Goal: Task Accomplishment & Management: Manage account settings

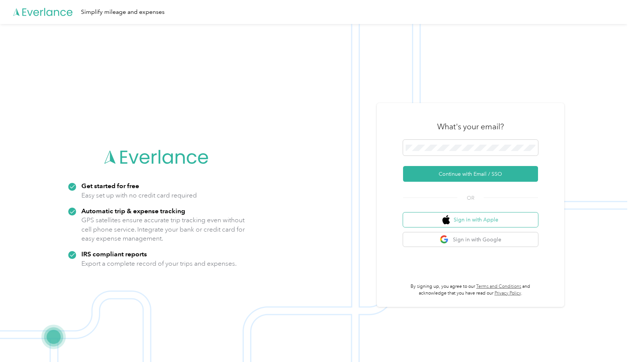
click at [485, 217] on button "Sign in with Apple" at bounding box center [470, 220] width 135 height 15
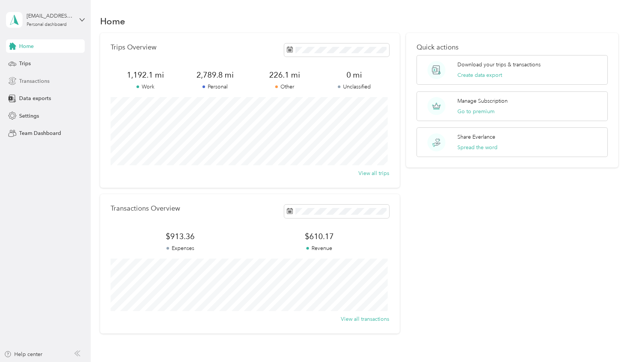
click at [40, 80] on span "Transactions" at bounding box center [34, 81] width 30 height 8
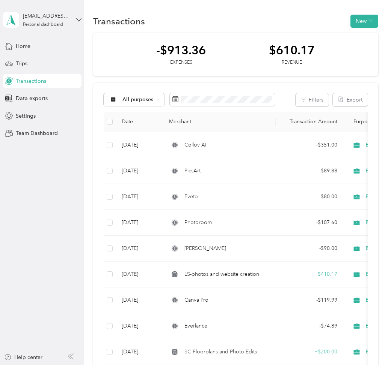
click at [281, 55] on div "$610.17" at bounding box center [292, 50] width 46 height 13
click at [364, 22] on button "New" at bounding box center [364, 21] width 28 height 13
click at [361, 45] on span "Revenue" at bounding box center [360, 49] width 21 height 8
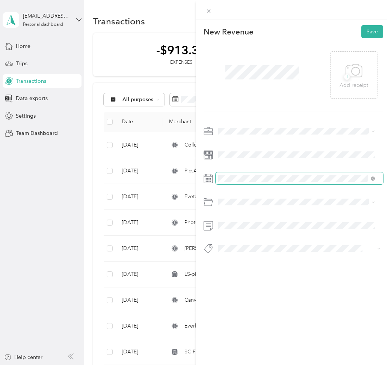
click at [374, 178] on span at bounding box center [299, 179] width 168 height 12
click at [210, 179] on rect at bounding box center [209, 178] width 1 height 1
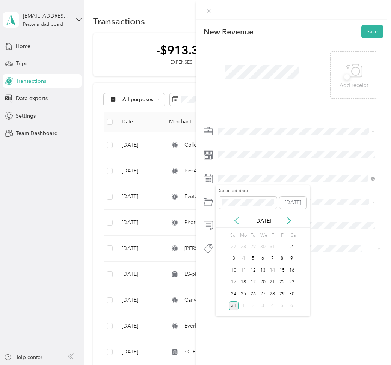
click at [233, 221] on icon at bounding box center [237, 221] width 8 height 8
click at [233, 220] on icon at bounding box center [237, 221] width 8 height 8
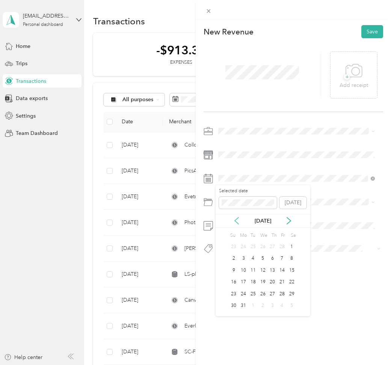
click at [233, 220] on icon at bounding box center [237, 221] width 8 height 8
click at [279, 297] on div "31" at bounding box center [282, 294] width 10 height 9
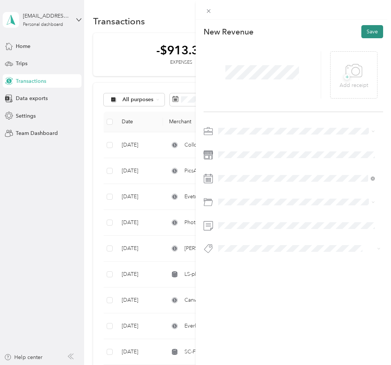
click at [361, 32] on button "Save" at bounding box center [372, 31] width 22 height 13
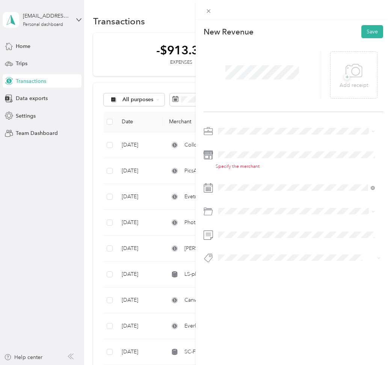
click at [201, 156] on div "New Revenue Save + Add receipt Specify the merchant" at bounding box center [292, 157] width 195 height 275
click at [205, 156] on icon at bounding box center [206, 156] width 4 height 3
click at [202, 156] on div "New Revenue Save + Add receipt Specify the merchant" at bounding box center [292, 157] width 195 height 275
click at [215, 168] on div "Specify the merchant" at bounding box center [299, 167] width 168 height 7
click at [210, 158] on icon at bounding box center [207, 154] width 9 height 9
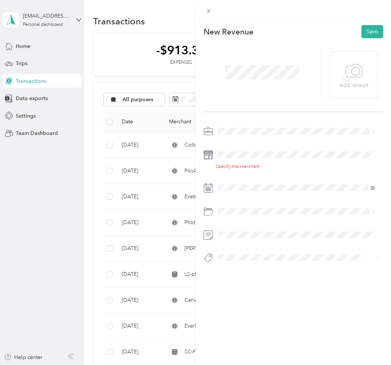
click at [160, 157] on div "This revenue cannot be edited because it is either under review, approved, or p…" at bounding box center [195, 182] width 391 height 365
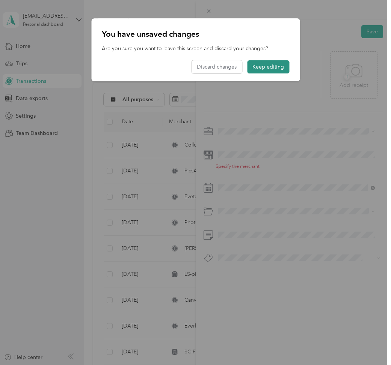
click at [267, 66] on button "Keep editing" at bounding box center [268, 66] width 42 height 13
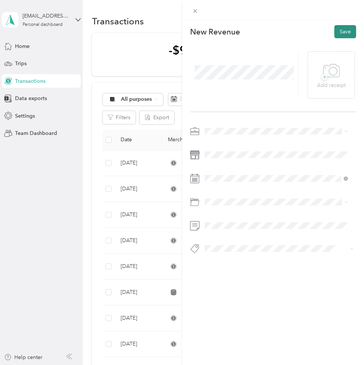
click at [341, 34] on button "Save" at bounding box center [345, 31] width 22 height 13
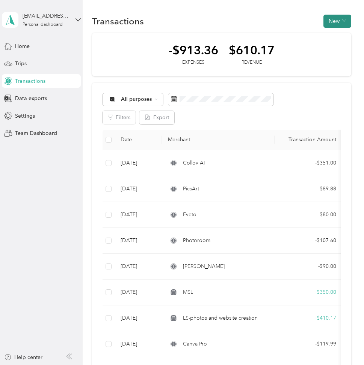
click at [335, 23] on button "New" at bounding box center [337, 21] width 28 height 13
click at [334, 46] on span "Revenue" at bounding box center [333, 49] width 21 height 8
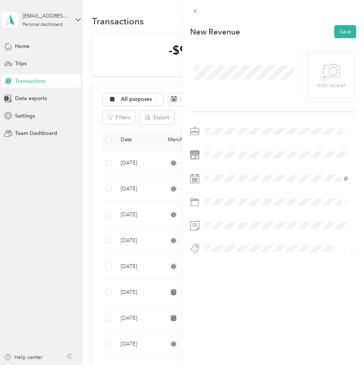
click at [196, 180] on rect at bounding box center [196, 180] width 1 height 1
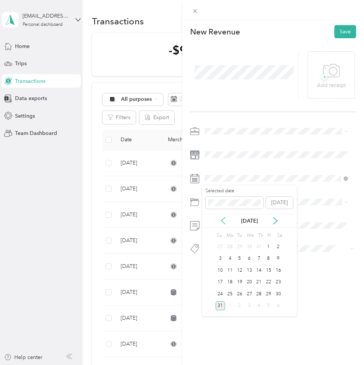
click at [224, 221] on icon at bounding box center [223, 221] width 8 height 8
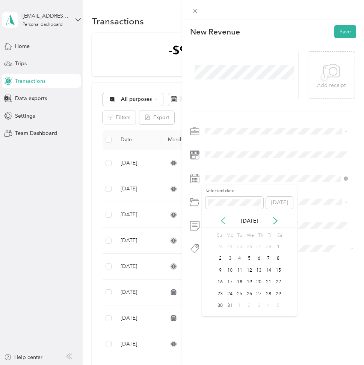
click at [224, 221] on icon at bounding box center [223, 221] width 8 height 8
click at [268, 295] on div "31" at bounding box center [268, 294] width 10 height 9
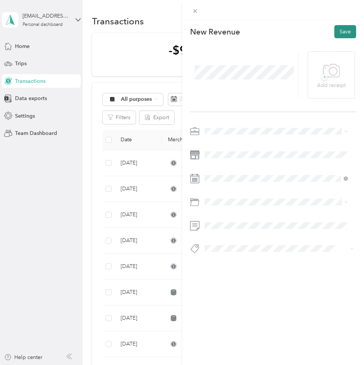
click at [334, 30] on button "Save" at bounding box center [345, 31] width 22 height 13
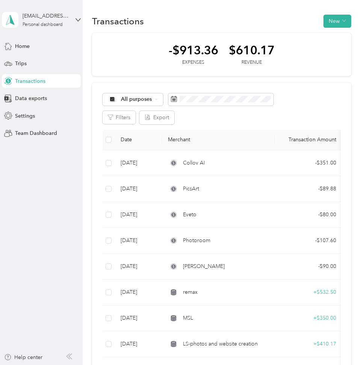
click at [21, 78] on span "Transactions" at bounding box center [30, 81] width 30 height 8
click at [17, 80] on span "Transactions" at bounding box center [30, 81] width 30 height 8
click at [327, 23] on button "New" at bounding box center [337, 21] width 28 height 13
click at [328, 49] on span "Revenue" at bounding box center [333, 49] width 21 height 8
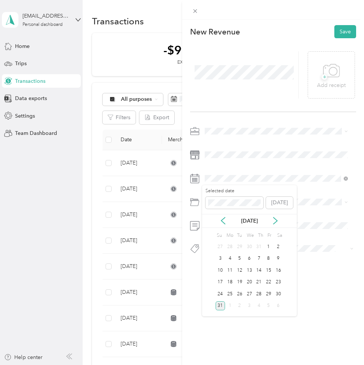
click at [218, 220] on div "[DATE]" at bounding box center [249, 221] width 95 height 8
click at [219, 221] on icon at bounding box center [223, 221] width 8 height 8
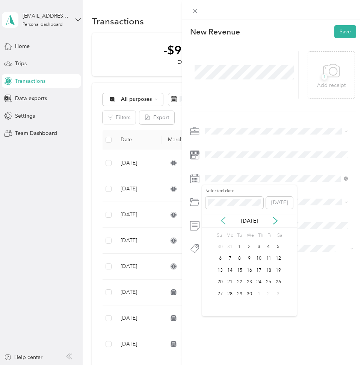
click at [219, 221] on icon at bounding box center [223, 221] width 8 height 8
click at [276, 220] on icon at bounding box center [275, 221] width 4 height 7
click at [238, 260] on div "4" at bounding box center [240, 258] width 10 height 9
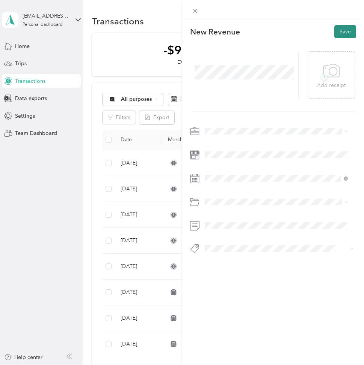
click at [334, 29] on button "Save" at bounding box center [345, 31] width 22 height 13
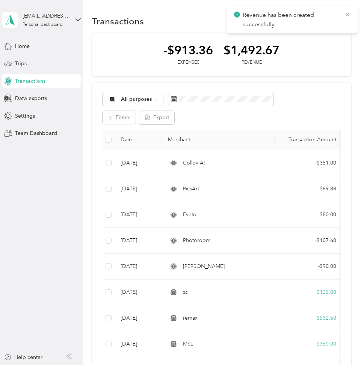
click at [345, 14] on icon at bounding box center [347, 14] width 6 height 7
click at [331, 21] on button "New" at bounding box center [337, 21] width 28 height 13
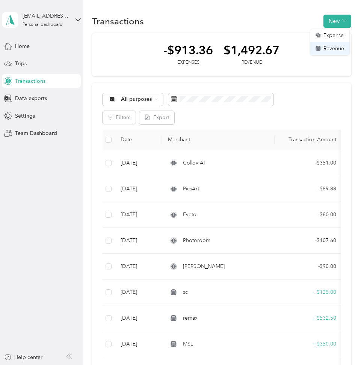
click at [320, 47] on div "Revenue" at bounding box center [329, 49] width 29 height 8
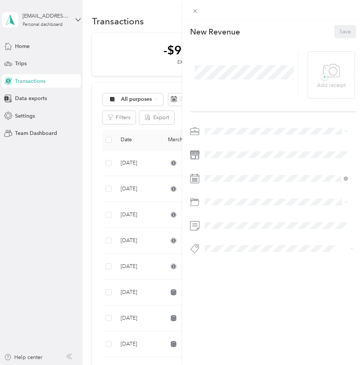
click at [227, 63] on span at bounding box center [244, 73] width 104 height 20
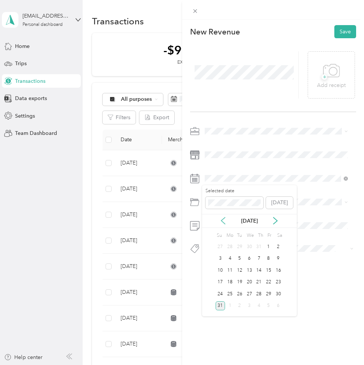
click at [223, 221] on icon at bounding box center [223, 221] width 8 height 8
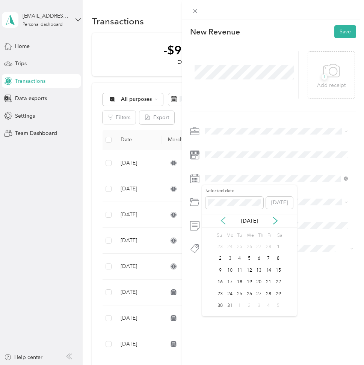
click at [223, 221] on icon at bounding box center [223, 221] width 8 height 8
click at [266, 296] on div "28" at bounding box center [268, 294] width 10 height 9
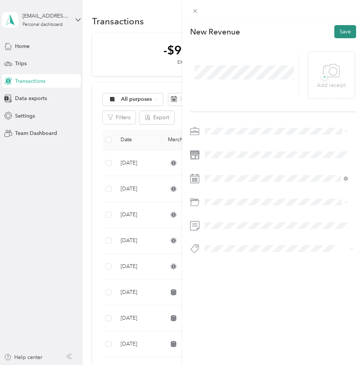
click at [337, 28] on button "Save" at bounding box center [345, 31] width 22 height 13
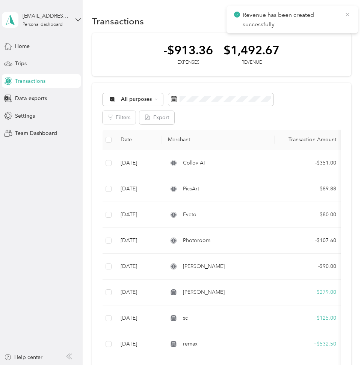
click at [346, 17] on icon at bounding box center [347, 14] width 6 height 7
click at [342, 19] on icon "button" at bounding box center [344, 21] width 4 height 4
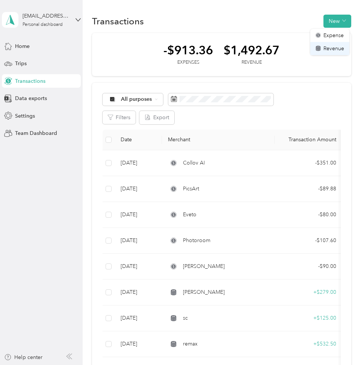
click at [329, 45] on span "Revenue" at bounding box center [333, 49] width 21 height 8
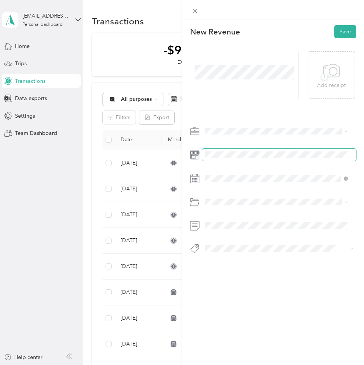
click at [212, 158] on span at bounding box center [279, 155] width 154 height 12
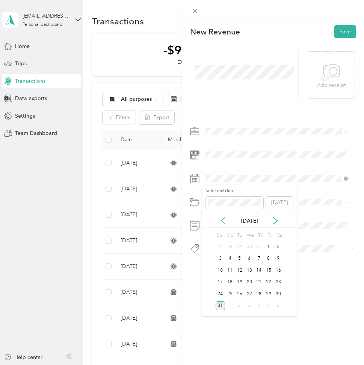
click at [223, 218] on icon at bounding box center [223, 221] width 4 height 7
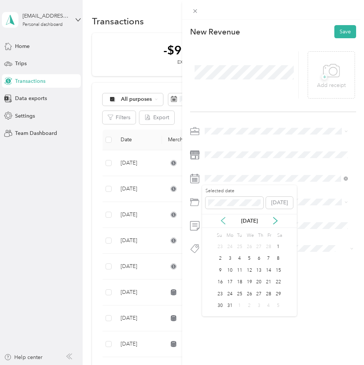
click at [223, 218] on icon at bounding box center [223, 221] width 4 height 7
click at [268, 293] on div "28" at bounding box center [268, 294] width 10 height 9
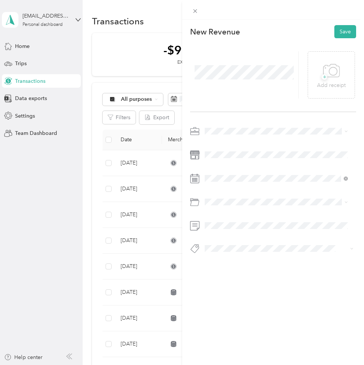
click at [349, 18] on div at bounding box center [273, 10] width 182 height 20
click at [339, 36] on button "Save" at bounding box center [345, 31] width 22 height 13
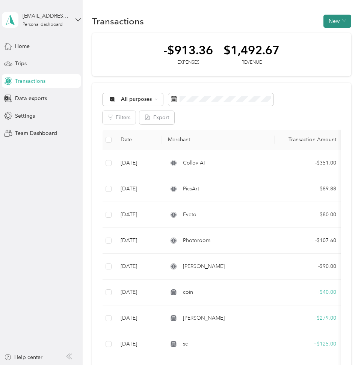
click at [340, 24] on button "New" at bounding box center [337, 21] width 28 height 13
click at [337, 47] on span "Revenue" at bounding box center [333, 49] width 21 height 8
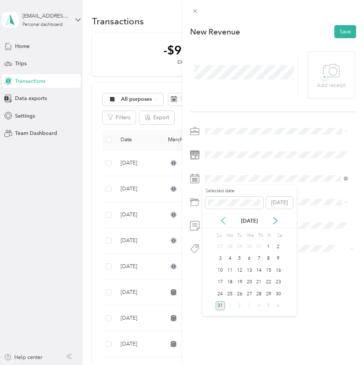
click at [221, 221] on icon at bounding box center [223, 221] width 8 height 8
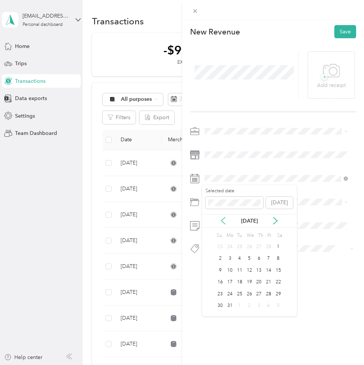
click at [221, 221] on icon at bounding box center [223, 221] width 8 height 8
click at [268, 293] on div "28" at bounding box center [268, 294] width 10 height 9
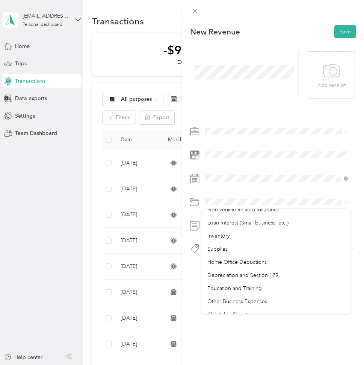
scroll to position [398, 0]
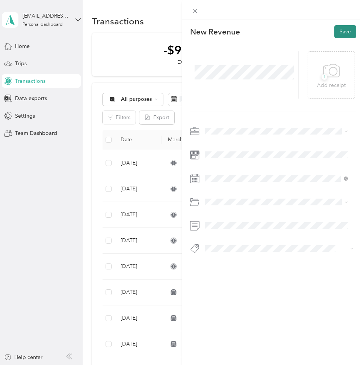
click at [335, 29] on button "Save" at bounding box center [345, 31] width 22 height 13
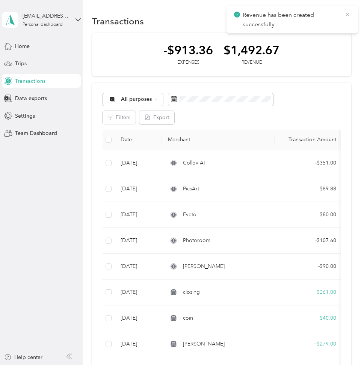
click at [347, 15] on icon at bounding box center [347, 14] width 6 height 7
click at [328, 21] on button "New" at bounding box center [337, 21] width 28 height 13
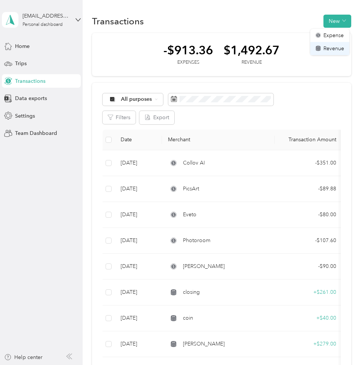
click at [326, 50] on span "Revenue" at bounding box center [333, 49] width 21 height 8
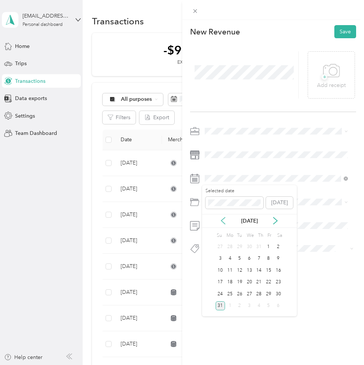
click at [221, 221] on icon at bounding box center [223, 221] width 8 height 8
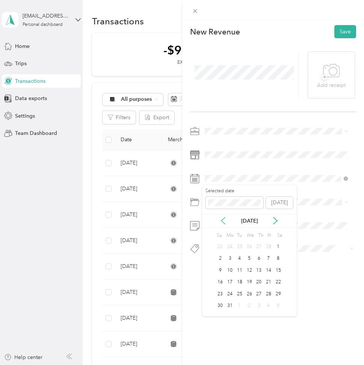
click at [223, 219] on icon at bounding box center [223, 221] width 4 height 7
click at [266, 295] on div "28" at bounding box center [268, 294] width 10 height 9
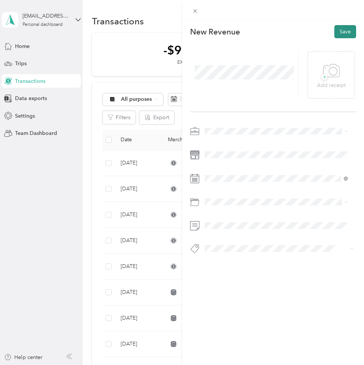
click at [338, 33] on button "Save" at bounding box center [345, 31] width 22 height 13
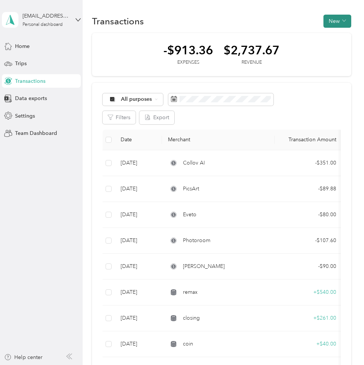
click at [325, 22] on button "New" at bounding box center [337, 21] width 28 height 13
click at [324, 50] on span "Revenue" at bounding box center [333, 49] width 21 height 8
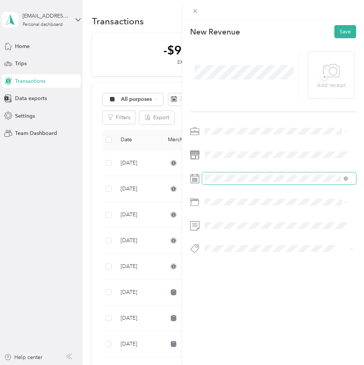
click at [190, 176] on div at bounding box center [273, 179] width 166 height 12
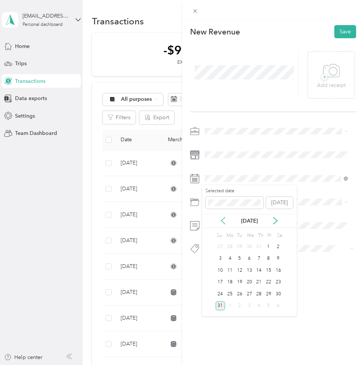
click at [224, 221] on icon at bounding box center [223, 221] width 8 height 8
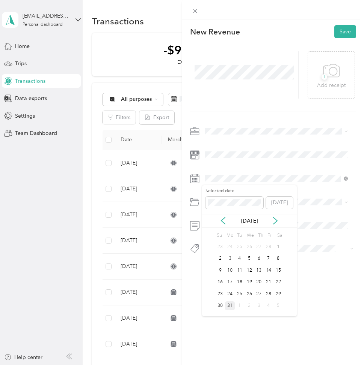
click at [231, 305] on div "31" at bounding box center [230, 306] width 10 height 9
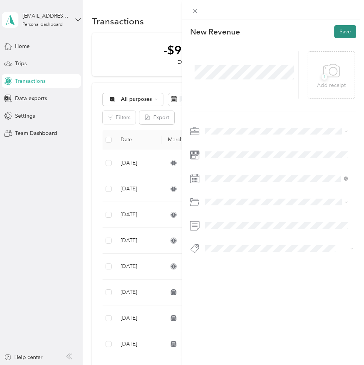
click at [337, 30] on button "Save" at bounding box center [345, 31] width 22 height 13
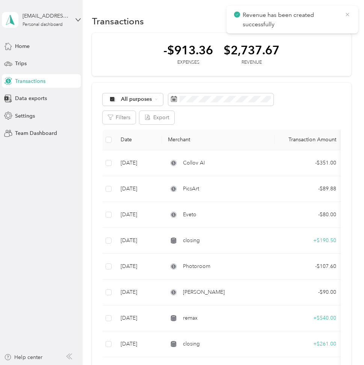
click at [345, 14] on icon at bounding box center [347, 14] width 6 height 7
click at [337, 20] on button "New" at bounding box center [337, 21] width 28 height 13
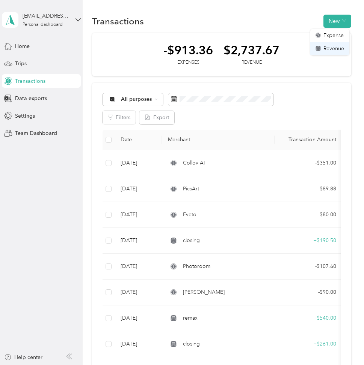
click at [326, 49] on span "Revenue" at bounding box center [333, 49] width 21 height 8
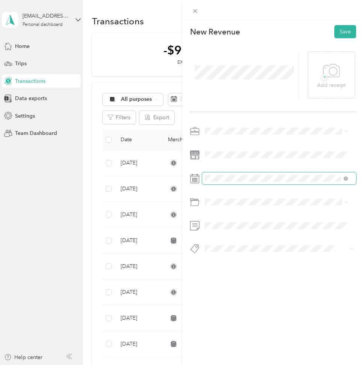
click at [198, 174] on div at bounding box center [273, 179] width 166 height 12
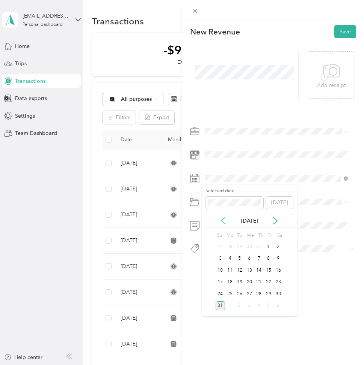
click at [222, 218] on div "[DATE]" at bounding box center [249, 221] width 95 height 14
click at [222, 218] on icon at bounding box center [223, 221] width 8 height 8
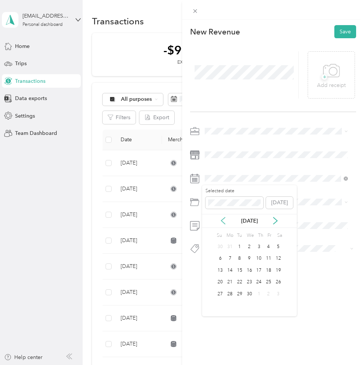
click at [222, 218] on icon at bounding box center [223, 221] width 8 height 8
click at [229, 307] on div "31" at bounding box center [230, 306] width 10 height 9
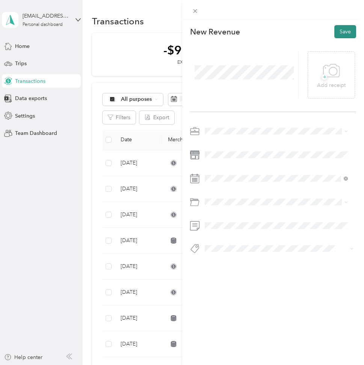
click at [341, 31] on button "Save" at bounding box center [345, 31] width 22 height 13
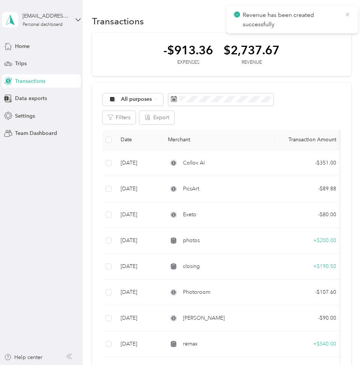
click at [347, 15] on icon at bounding box center [347, 14] width 6 height 7
click at [329, 22] on button "New" at bounding box center [337, 21] width 28 height 13
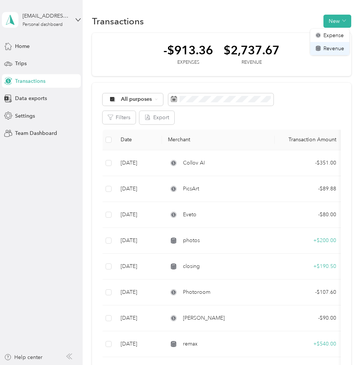
click at [325, 46] on span "Revenue" at bounding box center [333, 49] width 21 height 8
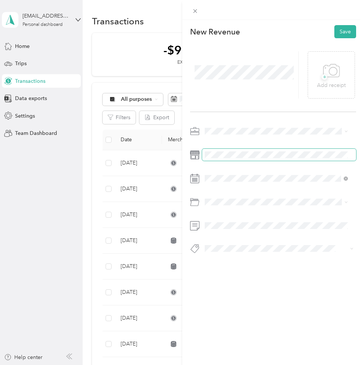
click at [220, 158] on span at bounding box center [279, 155] width 154 height 12
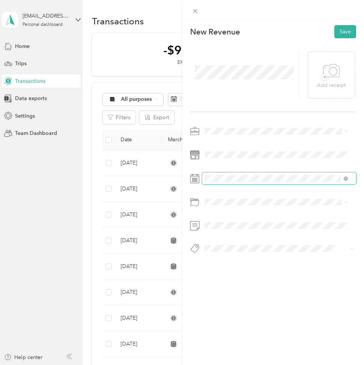
click at [209, 174] on span at bounding box center [279, 179] width 154 height 12
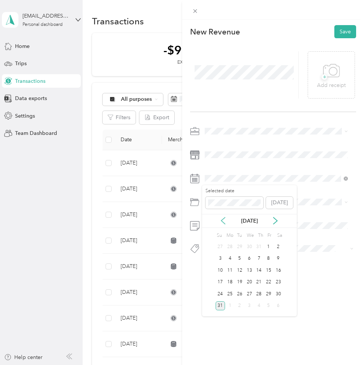
click at [220, 220] on icon at bounding box center [223, 221] width 8 height 8
click at [220, 221] on icon at bounding box center [223, 221] width 8 height 8
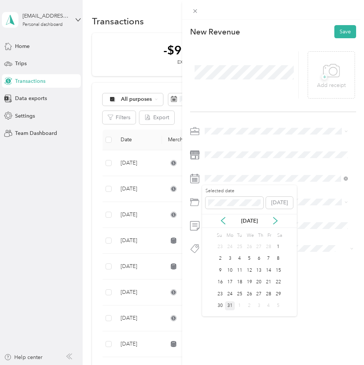
click at [233, 306] on div "31" at bounding box center [230, 306] width 10 height 9
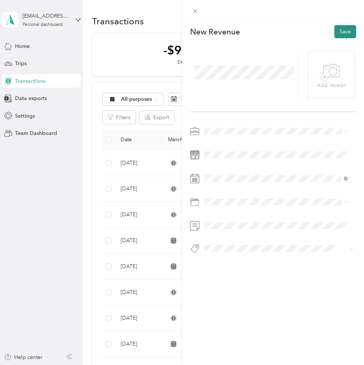
click at [336, 33] on button "Save" at bounding box center [345, 31] width 22 height 13
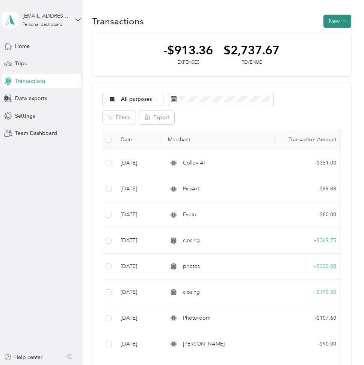
click at [325, 24] on button "New" at bounding box center [337, 21] width 28 height 13
click at [325, 45] on span "Revenue" at bounding box center [333, 49] width 21 height 8
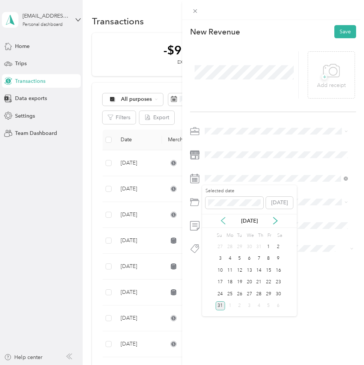
click at [223, 221] on icon at bounding box center [223, 221] width 8 height 8
click at [223, 219] on icon at bounding box center [223, 221] width 4 height 7
click at [222, 219] on icon at bounding box center [223, 221] width 8 height 8
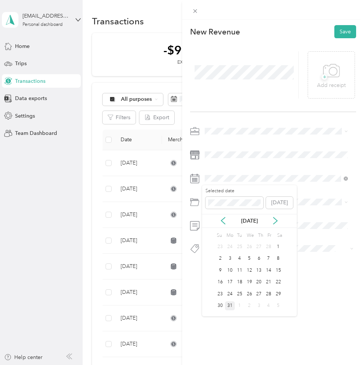
click at [232, 306] on div "31" at bounding box center [230, 306] width 10 height 9
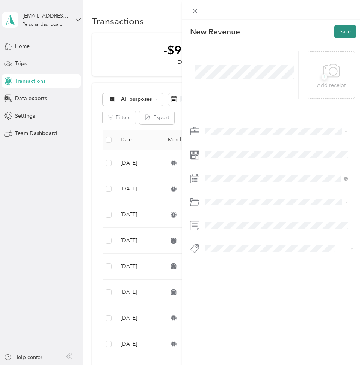
click at [339, 34] on button "Save" at bounding box center [345, 31] width 22 height 13
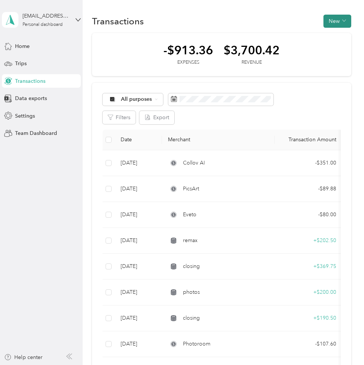
click at [330, 19] on button "New" at bounding box center [337, 21] width 28 height 13
click at [328, 46] on span "Revenue" at bounding box center [333, 49] width 21 height 8
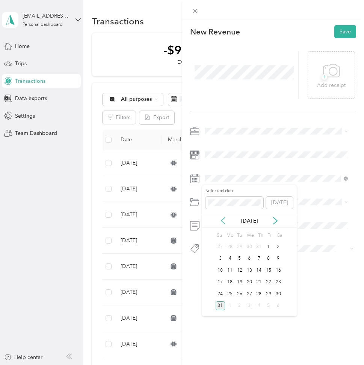
click at [222, 221] on icon at bounding box center [223, 221] width 8 height 8
click at [221, 222] on icon at bounding box center [223, 221] width 8 height 8
click at [246, 291] on div "30" at bounding box center [249, 294] width 10 height 9
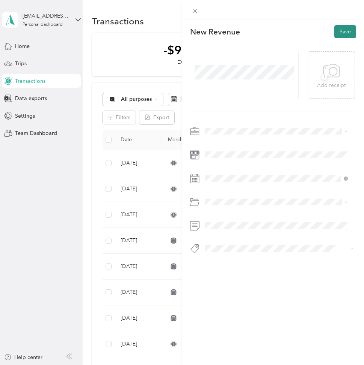
click at [337, 27] on button "Save" at bounding box center [345, 31] width 22 height 13
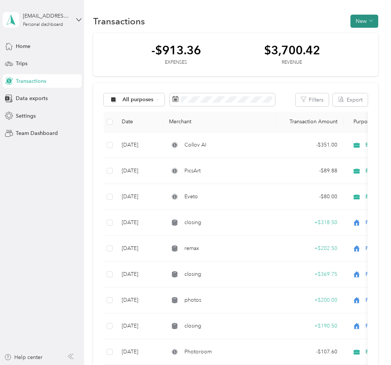
click at [355, 22] on button "New" at bounding box center [364, 21] width 28 height 13
click at [356, 50] on span "Revenue" at bounding box center [360, 49] width 21 height 8
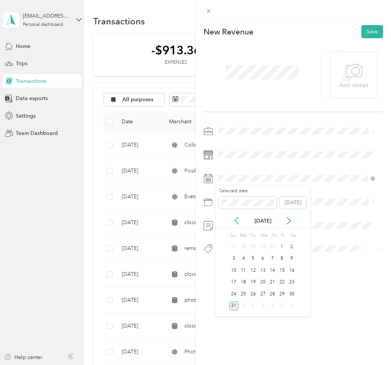
click at [236, 225] on div "[DATE]" at bounding box center [262, 221] width 95 height 14
click at [236, 221] on icon at bounding box center [237, 221] width 8 height 8
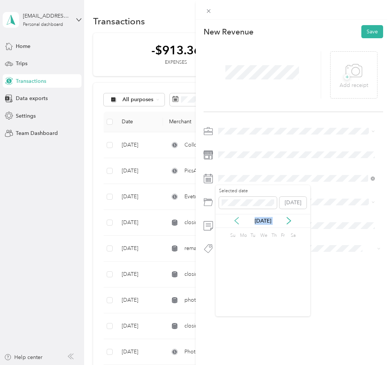
click at [236, 221] on icon at bounding box center [237, 221] width 8 height 8
click at [261, 293] on div "30" at bounding box center [263, 294] width 10 height 9
click at [363, 35] on button "Save" at bounding box center [372, 31] width 22 height 13
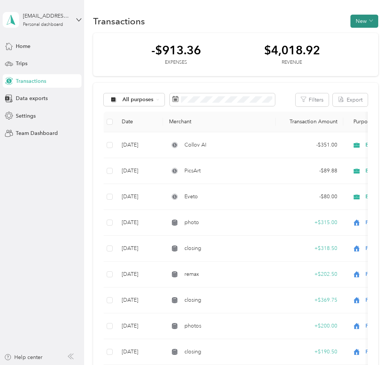
click at [363, 21] on button "New" at bounding box center [364, 21] width 28 height 13
click at [360, 46] on span "Revenue" at bounding box center [360, 49] width 21 height 8
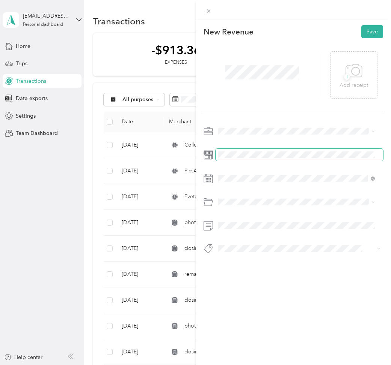
click at [233, 149] on span at bounding box center [299, 155] width 168 height 12
click at [227, 159] on span at bounding box center [299, 155] width 168 height 12
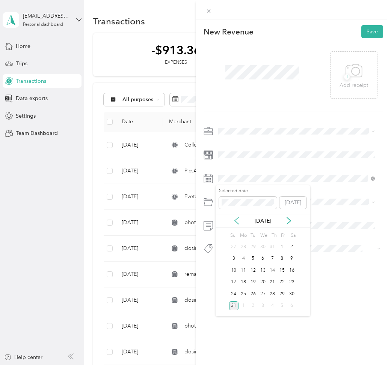
click at [236, 220] on icon at bounding box center [237, 221] width 8 height 8
click at [263, 247] on div "30" at bounding box center [263, 246] width 10 height 9
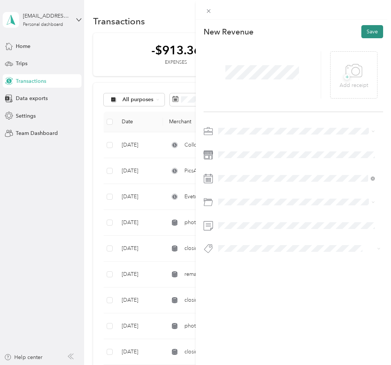
click at [363, 32] on button "Save" at bounding box center [372, 31] width 22 height 13
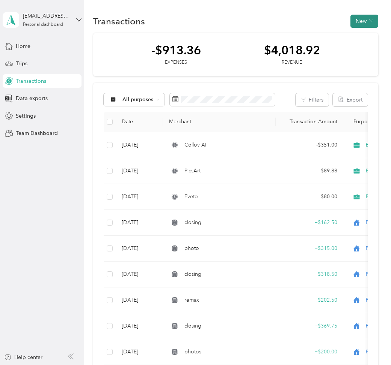
click at [350, 22] on button "New" at bounding box center [364, 21] width 28 height 13
click at [348, 48] on div "Revenue" at bounding box center [356, 49] width 29 height 8
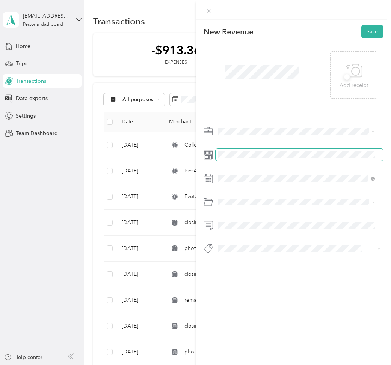
click at [229, 150] on span at bounding box center [299, 155] width 168 height 12
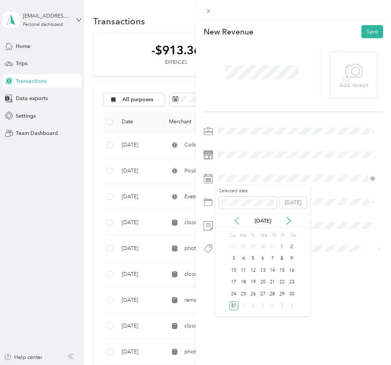
click at [237, 221] on icon at bounding box center [237, 221] width 8 height 8
click at [263, 245] on div "30" at bounding box center [263, 246] width 10 height 9
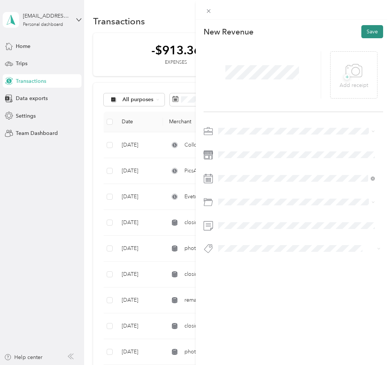
click at [363, 33] on button "Save" at bounding box center [372, 31] width 22 height 13
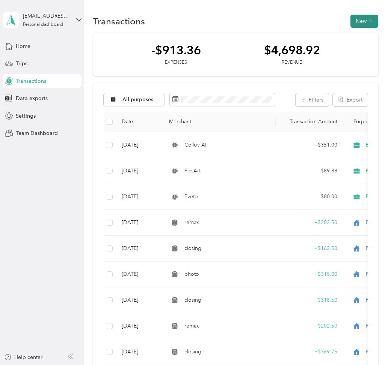
click at [359, 18] on button "New" at bounding box center [364, 21] width 28 height 13
click at [355, 49] on span "Revenue" at bounding box center [360, 49] width 21 height 8
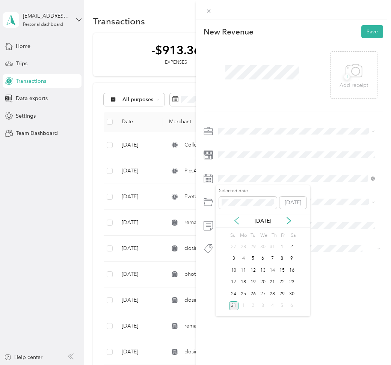
click at [235, 221] on icon at bounding box center [237, 221] width 4 height 7
click at [263, 294] on div "30" at bounding box center [263, 294] width 10 height 9
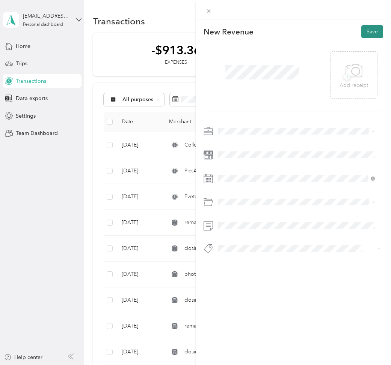
click at [363, 32] on button "Save" at bounding box center [372, 31] width 22 height 13
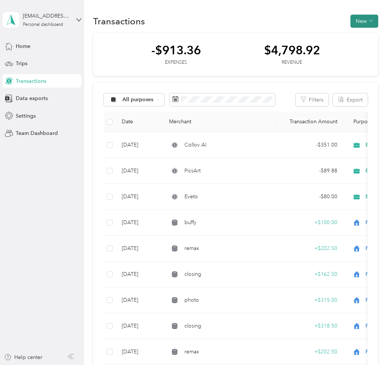
click at [363, 21] on icon "button" at bounding box center [371, 21] width 4 height 4
click at [351, 47] on span "Revenue" at bounding box center [360, 49] width 21 height 8
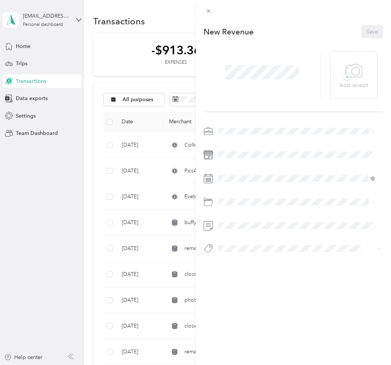
click at [249, 80] on span at bounding box center [261, 73] width 79 height 20
click at [217, 181] on span at bounding box center [299, 179] width 168 height 12
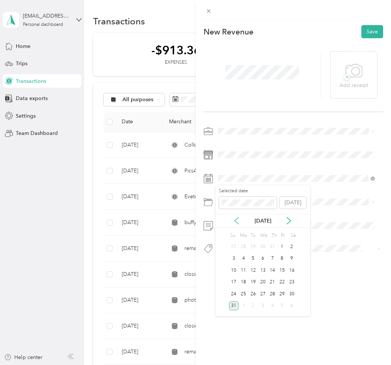
click at [237, 222] on icon at bounding box center [237, 221] width 8 height 8
click at [292, 294] on div "31" at bounding box center [292, 294] width 10 height 9
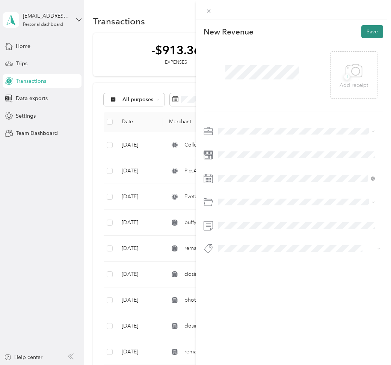
click at [363, 29] on button "Save" at bounding box center [372, 31] width 22 height 13
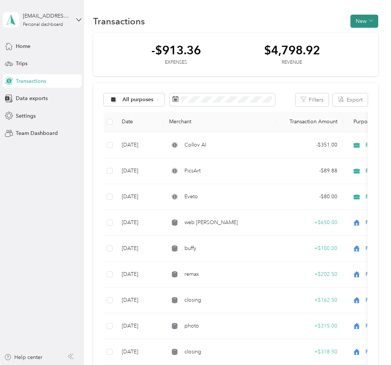
click at [358, 15] on button "New" at bounding box center [364, 21] width 28 height 13
click at [350, 47] on span "Revenue" at bounding box center [360, 49] width 21 height 8
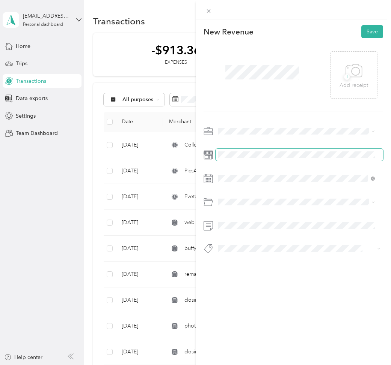
click at [249, 149] on span at bounding box center [299, 155] width 168 height 12
click at [363, 29] on button "Save" at bounding box center [372, 31] width 22 height 13
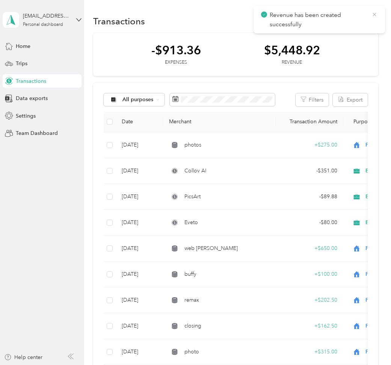
click at [363, 14] on icon at bounding box center [373, 14] width 3 height 3
click at [363, 23] on button "New" at bounding box center [364, 21] width 28 height 13
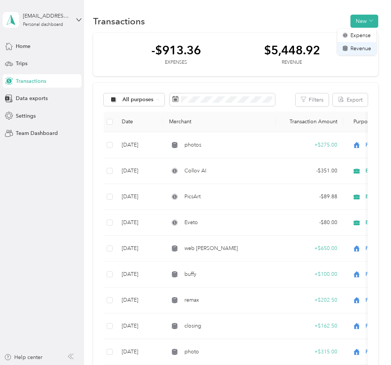
click at [353, 48] on span "Revenue" at bounding box center [360, 49] width 21 height 8
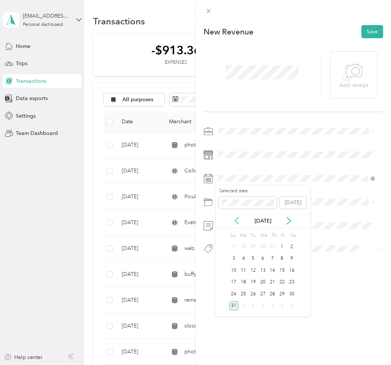
click at [238, 223] on icon at bounding box center [237, 221] width 8 height 8
click at [293, 296] on div "31" at bounding box center [292, 294] width 10 height 9
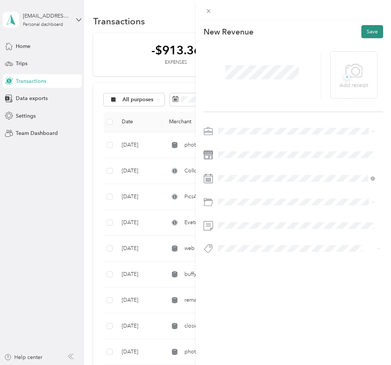
click at [363, 34] on button "Save" at bounding box center [372, 31] width 22 height 13
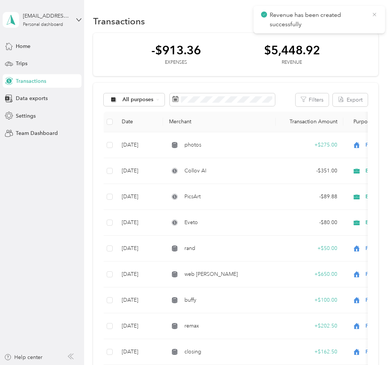
click at [363, 15] on icon at bounding box center [373, 14] width 3 height 3
click at [358, 19] on button "New" at bounding box center [364, 21] width 28 height 13
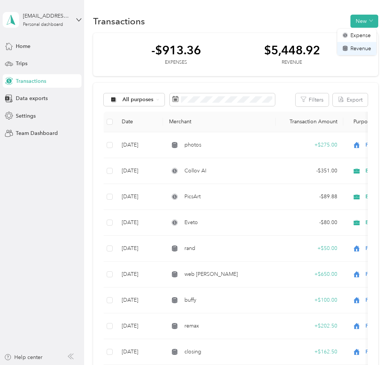
click at [347, 47] on div "Revenue" at bounding box center [356, 49] width 29 height 8
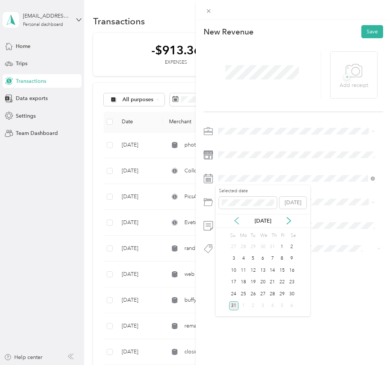
click at [235, 220] on icon at bounding box center [237, 221] width 4 height 7
click at [236, 221] on icon at bounding box center [237, 221] width 8 height 8
click at [288, 222] on icon at bounding box center [289, 221] width 8 height 8
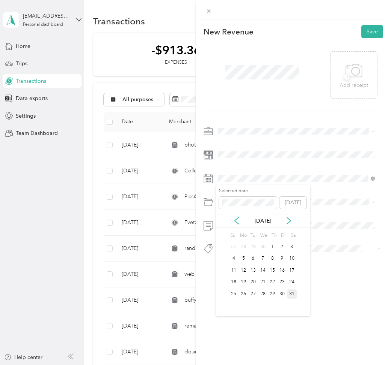
click at [292, 292] on div "31" at bounding box center [292, 294] width 10 height 9
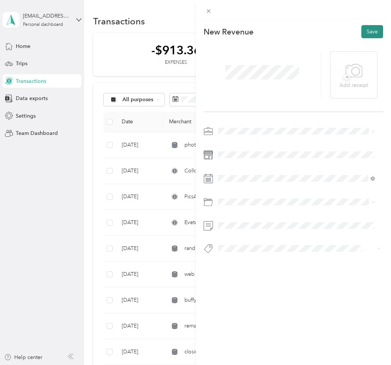
click at [363, 30] on button "Save" at bounding box center [372, 31] width 22 height 13
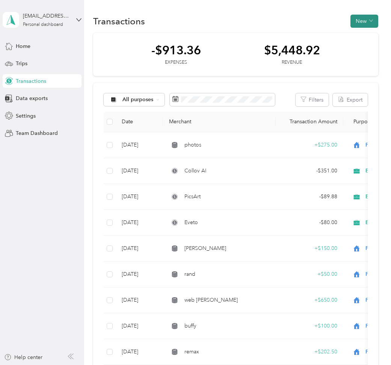
click at [363, 17] on button "New" at bounding box center [364, 21] width 28 height 13
click at [346, 46] on icon at bounding box center [344, 48] width 5 height 5
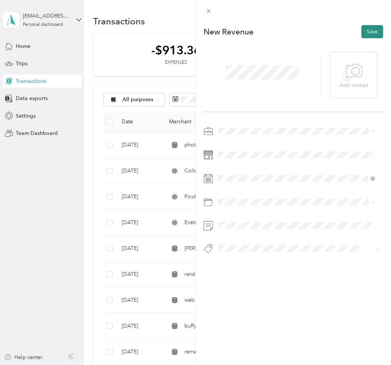
click at [361, 33] on button "Save" at bounding box center [372, 31] width 22 height 13
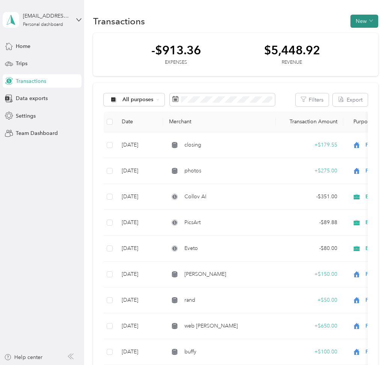
click at [359, 22] on button "New" at bounding box center [364, 21] width 28 height 13
click at [357, 46] on span "Revenue" at bounding box center [360, 49] width 21 height 8
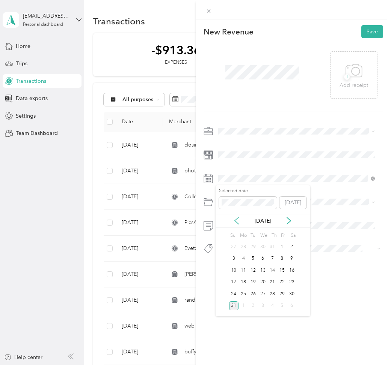
click at [235, 221] on icon at bounding box center [237, 221] width 4 height 7
click at [291, 222] on icon at bounding box center [289, 221] width 8 height 8
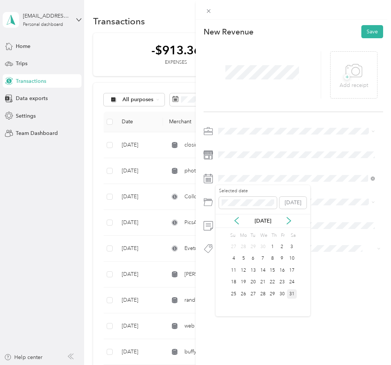
click at [293, 290] on div "31" at bounding box center [292, 294] width 10 height 9
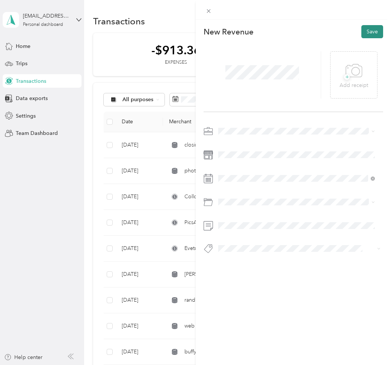
click at [361, 34] on button "Save" at bounding box center [372, 31] width 22 height 13
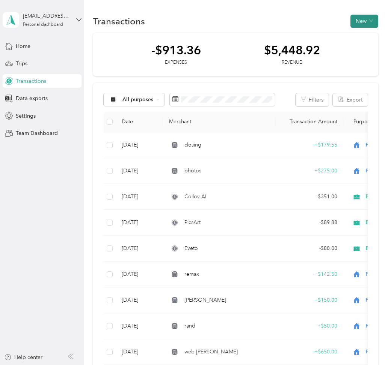
click at [359, 26] on button "New" at bounding box center [364, 21] width 28 height 13
click at [356, 36] on span "Expense" at bounding box center [360, 36] width 20 height 8
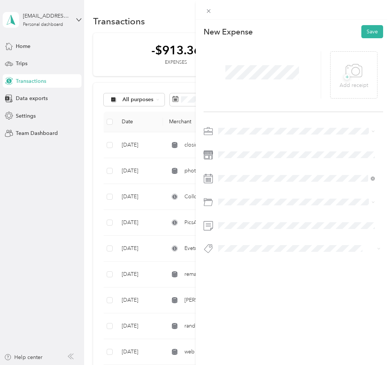
click at [234, 192] on li "Business" at bounding box center [296, 194] width 162 height 13
click at [236, 223] on icon at bounding box center [237, 221] width 8 height 8
click at [295, 292] on div "31" at bounding box center [292, 294] width 10 height 9
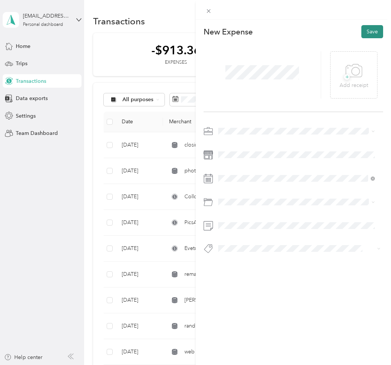
click at [363, 31] on button "Save" at bounding box center [372, 31] width 22 height 13
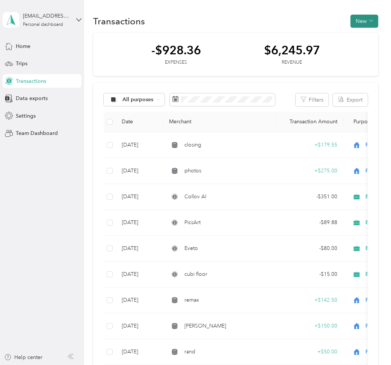
click at [365, 20] on button "New" at bounding box center [364, 21] width 28 height 13
click at [365, 48] on span "Revenue" at bounding box center [360, 49] width 21 height 8
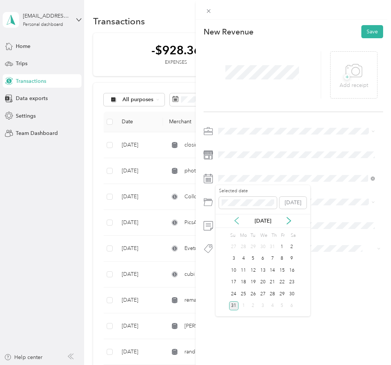
click at [237, 222] on icon at bounding box center [237, 221] width 4 height 7
click at [237, 223] on icon at bounding box center [237, 221] width 4 height 7
click at [244, 295] on div "30" at bounding box center [243, 294] width 10 height 9
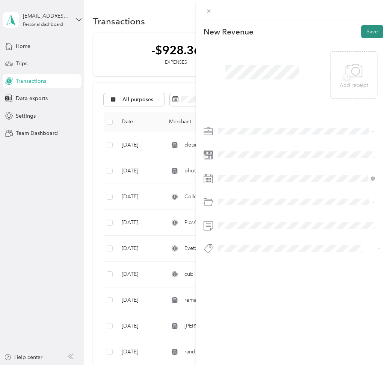
click at [370, 31] on button "Save" at bounding box center [372, 31] width 22 height 13
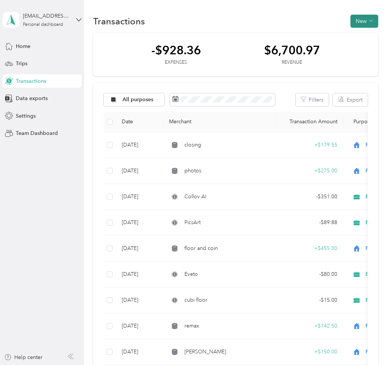
click at [360, 25] on button "New" at bounding box center [364, 21] width 28 height 13
click at [358, 33] on span "Expense" at bounding box center [360, 36] width 20 height 8
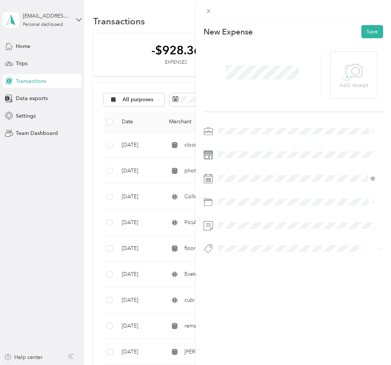
click at [236, 195] on span "Business" at bounding box center [231, 193] width 20 height 6
click at [236, 219] on icon at bounding box center [237, 221] width 4 height 7
click at [245, 298] on div "30" at bounding box center [243, 294] width 10 height 9
click at [365, 31] on button "Save" at bounding box center [372, 31] width 22 height 13
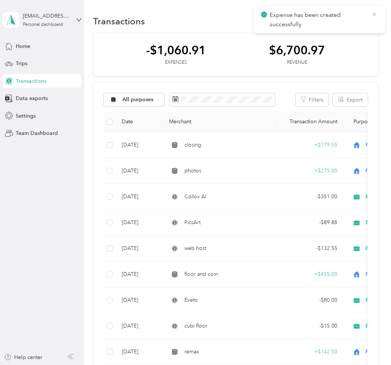
click at [373, 15] on icon at bounding box center [374, 14] width 6 height 7
click at [365, 21] on button "New" at bounding box center [364, 21] width 28 height 13
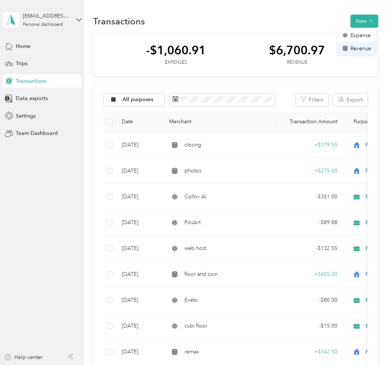
click at [357, 47] on span "Revenue" at bounding box center [360, 49] width 21 height 8
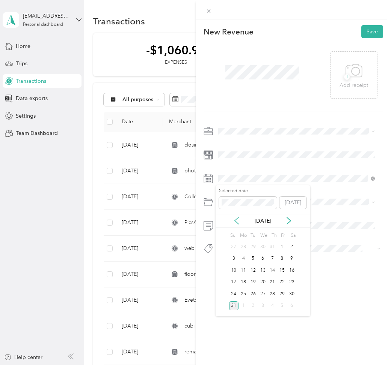
click at [235, 220] on icon at bounding box center [237, 221] width 4 height 7
click at [245, 295] on div "30" at bounding box center [243, 294] width 10 height 9
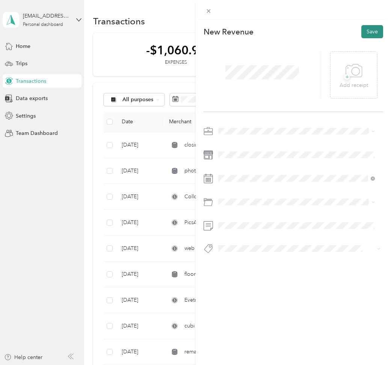
click at [362, 30] on button "Save" at bounding box center [372, 31] width 22 height 13
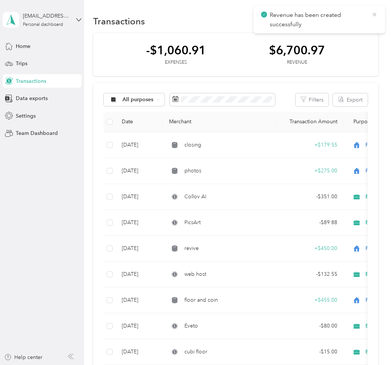
click at [374, 14] on icon at bounding box center [373, 14] width 3 height 3
click at [370, 20] on icon "button" at bounding box center [370, 21] width 3 height 2
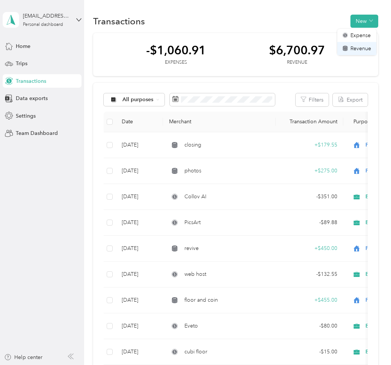
click at [347, 46] on icon at bounding box center [344, 48] width 5 height 5
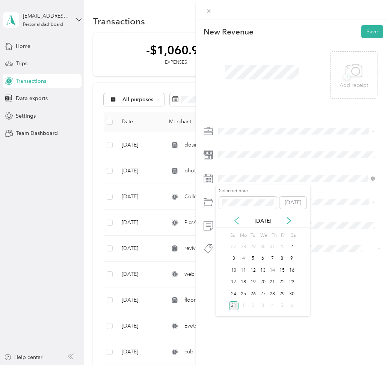
click at [233, 222] on icon at bounding box center [237, 221] width 8 height 8
click at [246, 296] on div "30" at bounding box center [243, 294] width 10 height 9
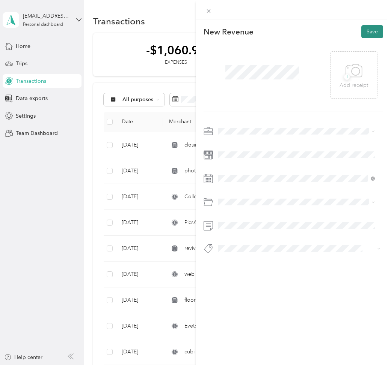
click at [365, 29] on button "Save" at bounding box center [372, 31] width 22 height 13
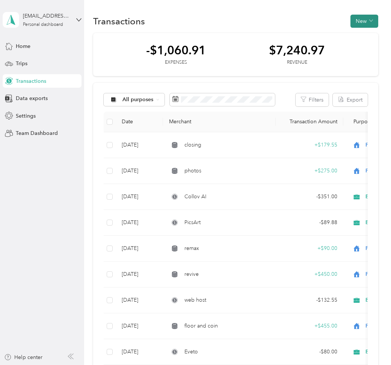
click at [358, 23] on button "New" at bounding box center [364, 21] width 28 height 13
click at [356, 49] on span "Revenue" at bounding box center [360, 49] width 21 height 8
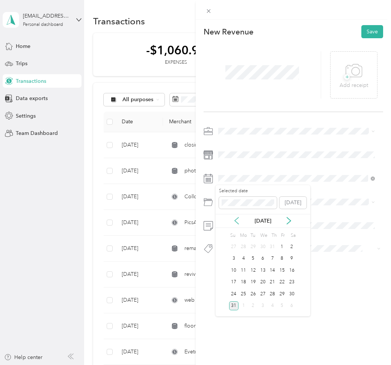
click at [239, 223] on icon at bounding box center [237, 221] width 8 height 8
click at [271, 292] on div "31" at bounding box center [272, 294] width 10 height 9
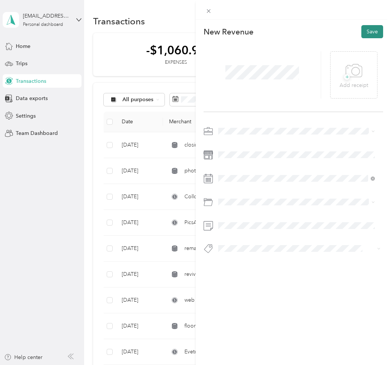
click at [364, 32] on button "Save" at bounding box center [372, 31] width 22 height 13
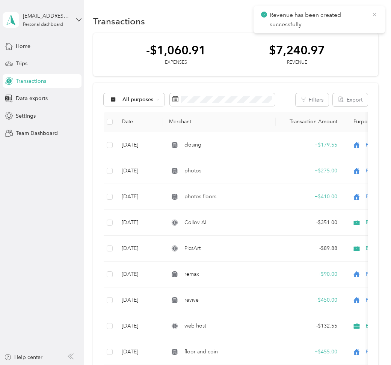
click at [373, 15] on icon at bounding box center [374, 14] width 6 height 7
click at [365, 20] on button "New" at bounding box center [364, 21] width 28 height 13
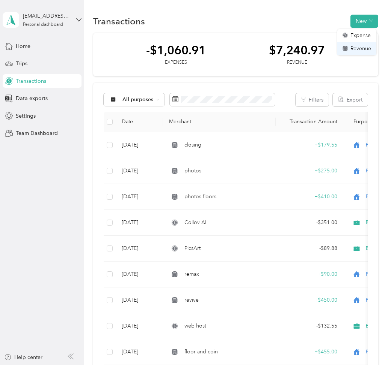
click at [355, 47] on span "Revenue" at bounding box center [360, 49] width 21 height 8
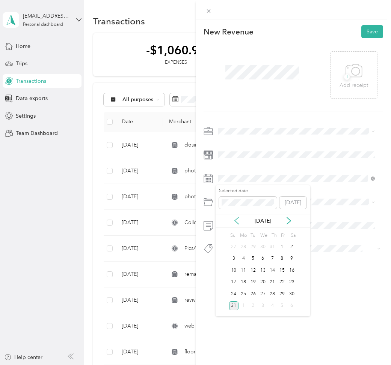
click at [235, 223] on icon at bounding box center [237, 221] width 8 height 8
click at [268, 293] on div "31" at bounding box center [272, 294] width 10 height 9
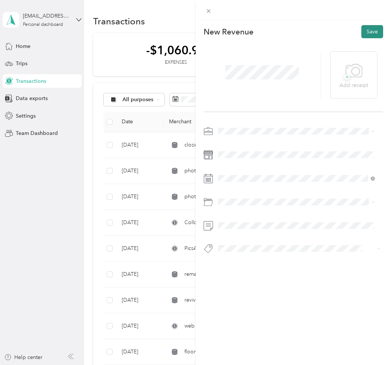
click at [362, 27] on button "Save" at bounding box center [372, 31] width 22 height 13
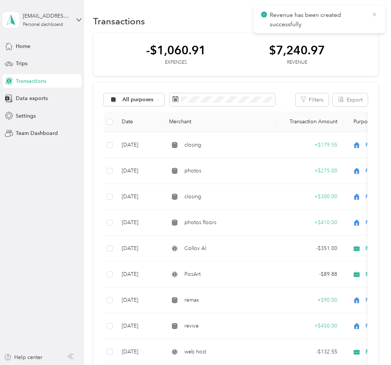
click at [376, 14] on icon at bounding box center [374, 14] width 6 height 7
click at [370, 26] on button "New" at bounding box center [364, 21] width 28 height 13
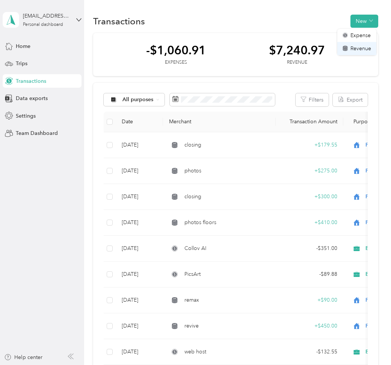
click at [356, 45] on span "Revenue" at bounding box center [360, 49] width 21 height 8
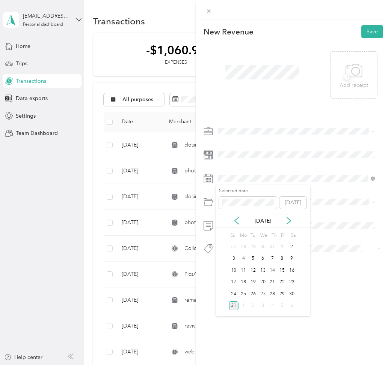
drag, startPoint x: 240, startPoint y: 219, endPoint x: 240, endPoint y: 227, distance: 7.5
click at [240, 219] on div "[DATE]" at bounding box center [262, 221] width 95 height 8
click at [240, 220] on div "[DATE]" at bounding box center [262, 221] width 95 height 8
click at [238, 220] on icon at bounding box center [237, 221] width 8 height 8
click at [272, 294] on div "31" at bounding box center [272, 294] width 10 height 9
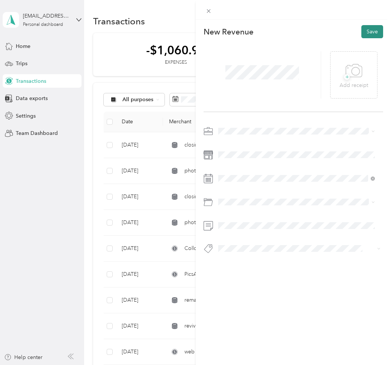
click at [364, 28] on button "Save" at bounding box center [372, 31] width 22 height 13
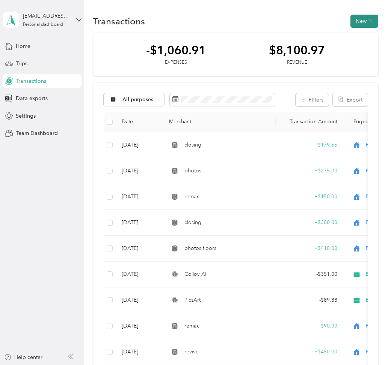
click at [357, 21] on button "New" at bounding box center [364, 21] width 28 height 13
click at [358, 47] on span "Revenue" at bounding box center [360, 49] width 21 height 8
click at [358, 46] on span "Revenue" at bounding box center [360, 45] width 21 height 8
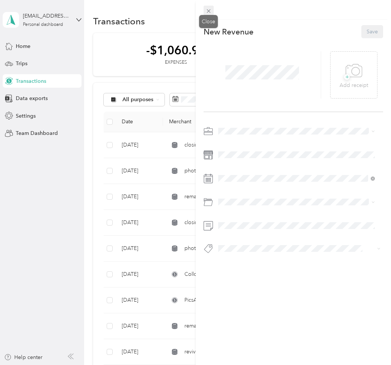
click at [212, 9] on span at bounding box center [208, 11] width 11 height 11
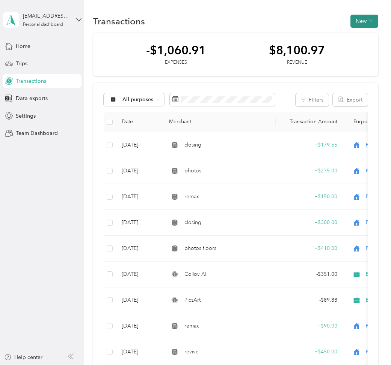
click at [362, 23] on button "New" at bounding box center [364, 21] width 28 height 13
click at [362, 32] on span "Expense" at bounding box center [360, 36] width 20 height 8
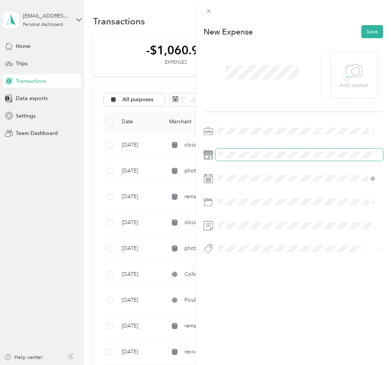
click at [232, 151] on span at bounding box center [299, 155] width 168 height 12
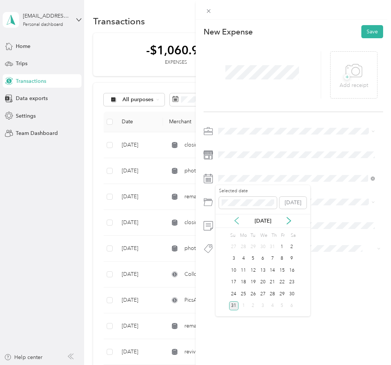
click at [238, 221] on icon at bounding box center [237, 221] width 8 height 8
click at [271, 293] on div "31" at bounding box center [272, 294] width 10 height 9
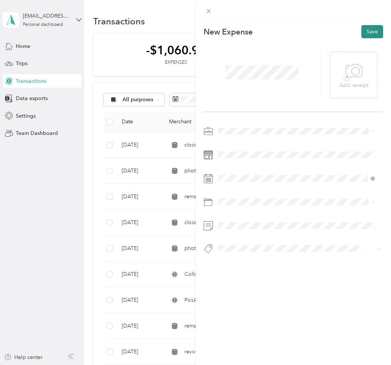
click at [368, 33] on button "Save" at bounding box center [372, 31] width 22 height 13
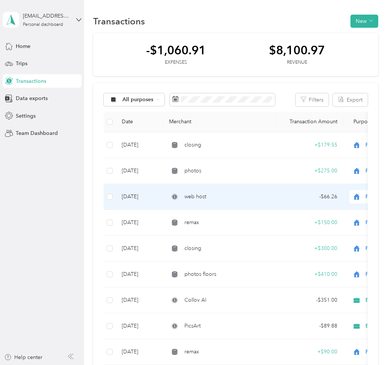
click at [196, 199] on span "web host" at bounding box center [195, 197] width 22 height 8
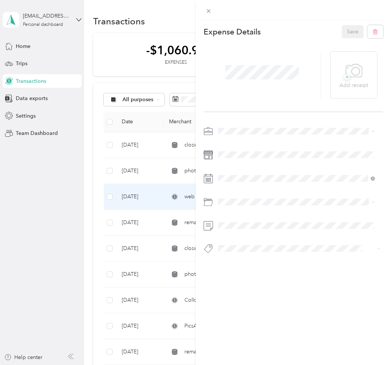
click at [233, 195] on span "Business" at bounding box center [231, 197] width 20 height 6
click at [349, 30] on button "Save" at bounding box center [352, 31] width 22 height 13
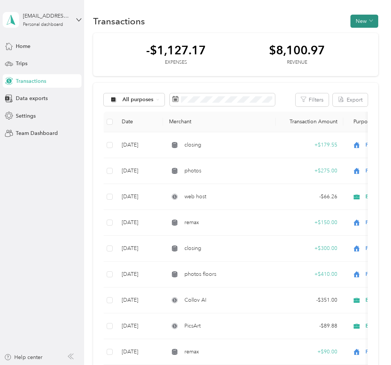
click at [361, 21] on button "New" at bounding box center [364, 21] width 28 height 13
click at [358, 47] on span "Revenue" at bounding box center [360, 49] width 21 height 8
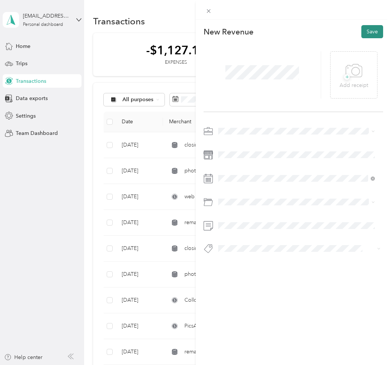
click at [365, 33] on button "Save" at bounding box center [372, 31] width 22 height 13
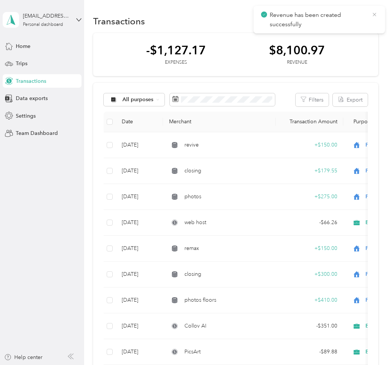
click at [374, 15] on icon at bounding box center [374, 14] width 6 height 7
click at [363, 20] on button "New" at bounding box center [364, 21] width 28 height 13
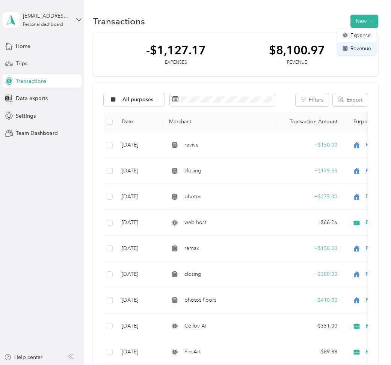
click at [350, 47] on span "Revenue" at bounding box center [360, 49] width 21 height 8
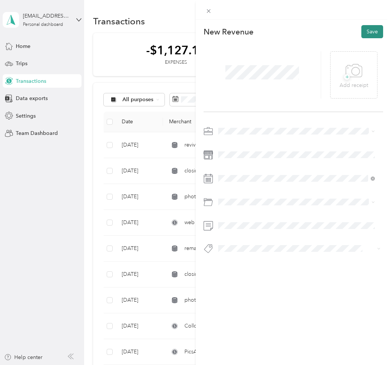
click at [362, 34] on button "Save" at bounding box center [372, 31] width 22 height 13
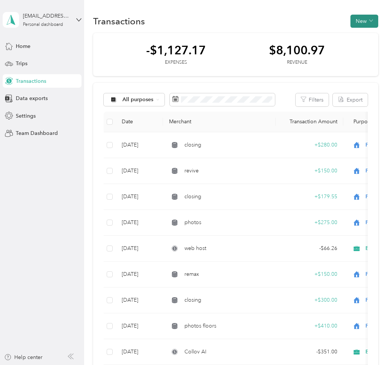
click at [361, 24] on button "New" at bounding box center [364, 21] width 28 height 13
click at [357, 38] on span "Expense" at bounding box center [360, 36] width 20 height 8
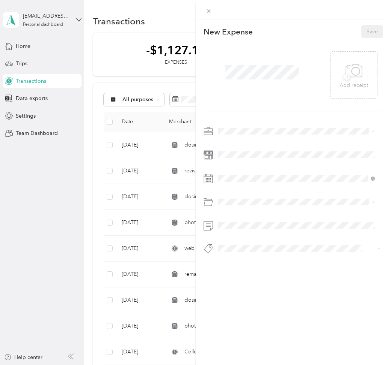
click at [230, 197] on div "Business" at bounding box center [297, 197] width 152 height 8
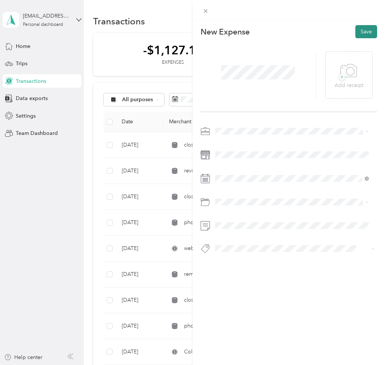
click at [359, 30] on button "Save" at bounding box center [366, 31] width 22 height 13
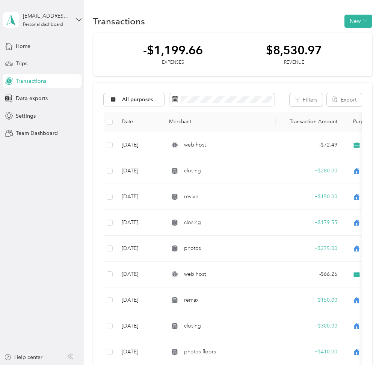
click at [328, 121] on th "Transaction Amount" at bounding box center [309, 122] width 68 height 21
click at [176, 120] on th "Merchant" at bounding box center [219, 122] width 113 height 21
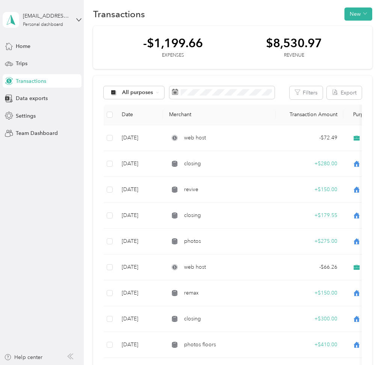
scroll to position [8, 0]
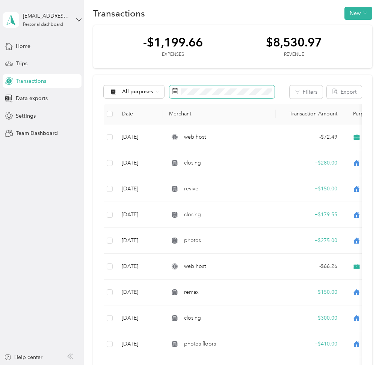
click at [174, 92] on icon at bounding box center [175, 91] width 6 height 6
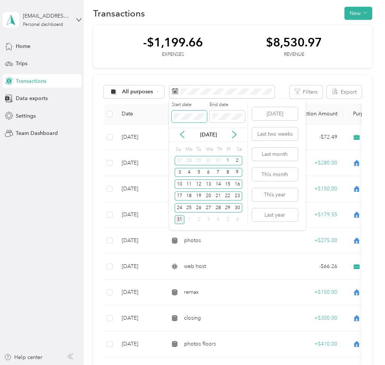
click at [173, 115] on span at bounding box center [188, 117] width 35 height 12
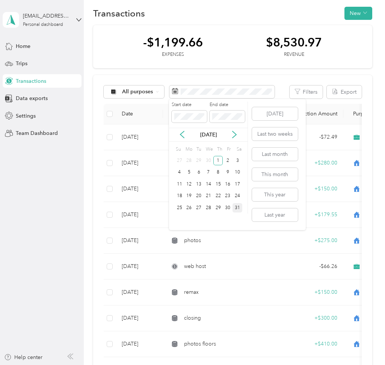
click at [236, 207] on div "31" at bounding box center [237, 207] width 10 height 9
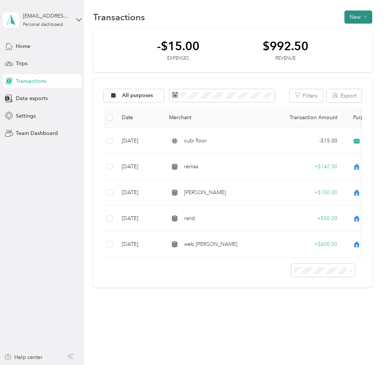
click at [347, 13] on button "New" at bounding box center [358, 17] width 28 height 13
click at [347, 38] on span "Revenue" at bounding box center [354, 40] width 21 height 8
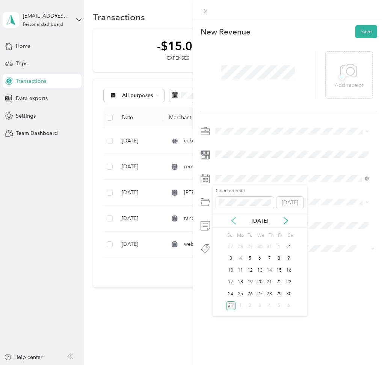
click at [236, 221] on icon at bounding box center [234, 221] width 8 height 8
click at [233, 220] on icon at bounding box center [234, 221] width 8 height 8
click at [287, 293] on div "31" at bounding box center [289, 294] width 10 height 9
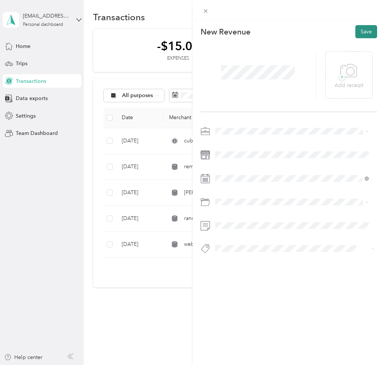
click at [358, 30] on button "Save" at bounding box center [366, 31] width 22 height 13
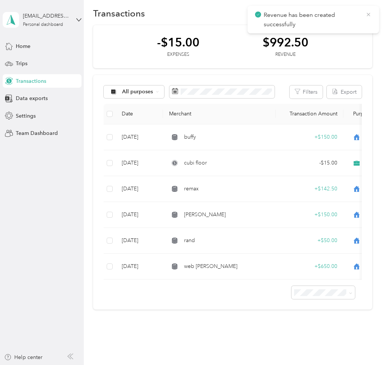
click at [366, 15] on icon at bounding box center [368, 14] width 6 height 7
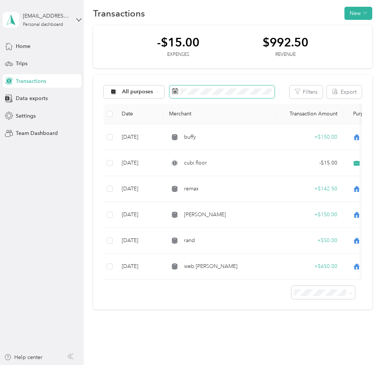
click at [174, 91] on icon at bounding box center [175, 91] width 6 height 6
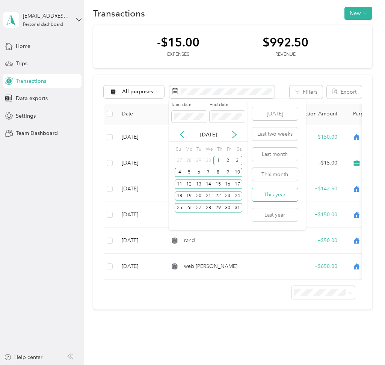
click at [292, 191] on button "This year" at bounding box center [275, 194] width 46 height 13
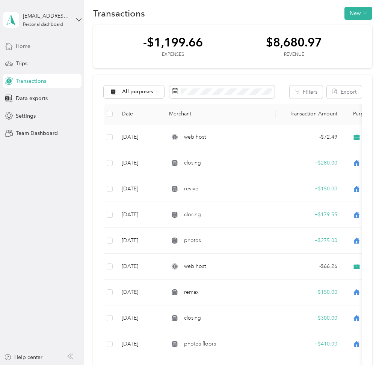
click at [21, 48] on span "Home" at bounding box center [23, 46] width 15 height 8
